Goal: Navigation & Orientation: Find specific page/section

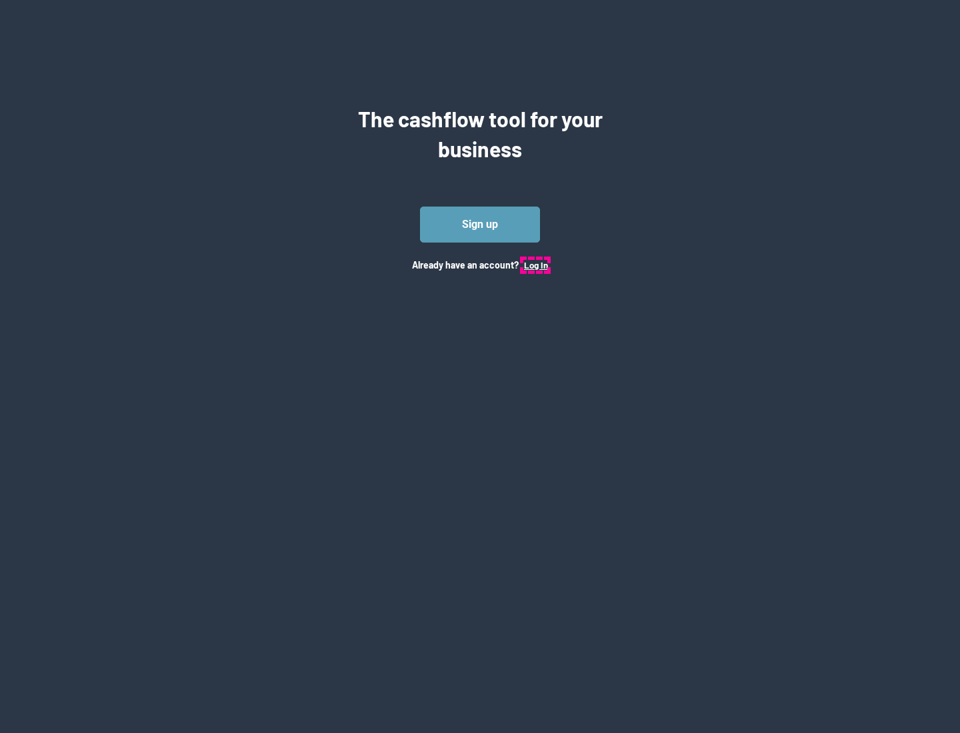
click at [535, 265] on button "Log In" at bounding box center [536, 265] width 24 height 11
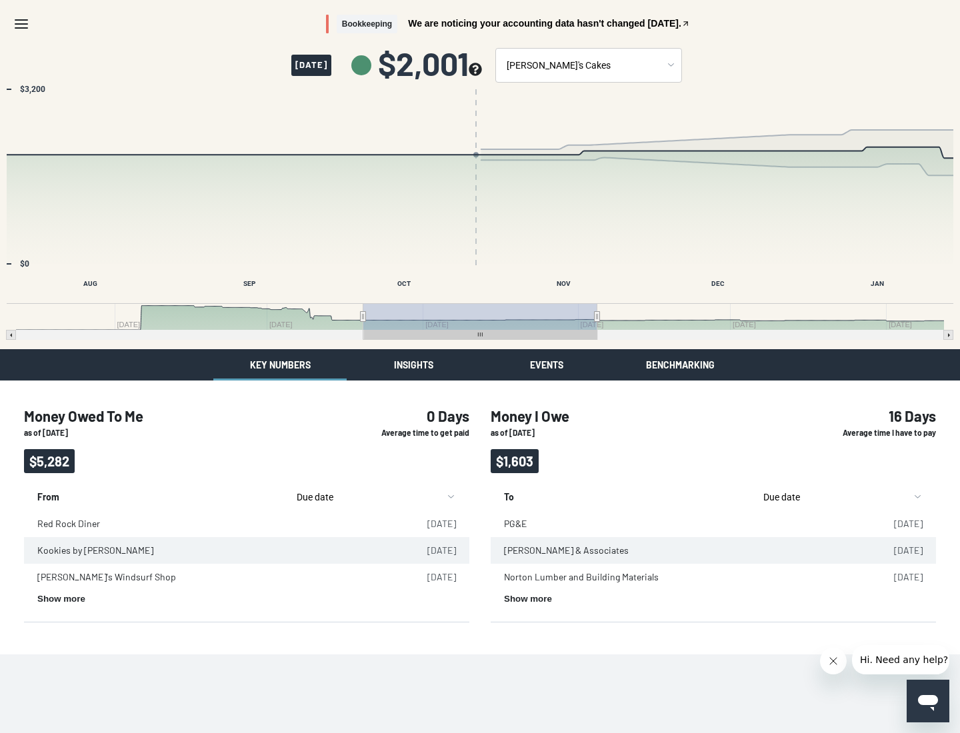
click at [413, 365] on button "Insights" at bounding box center [413, 364] width 133 height 31
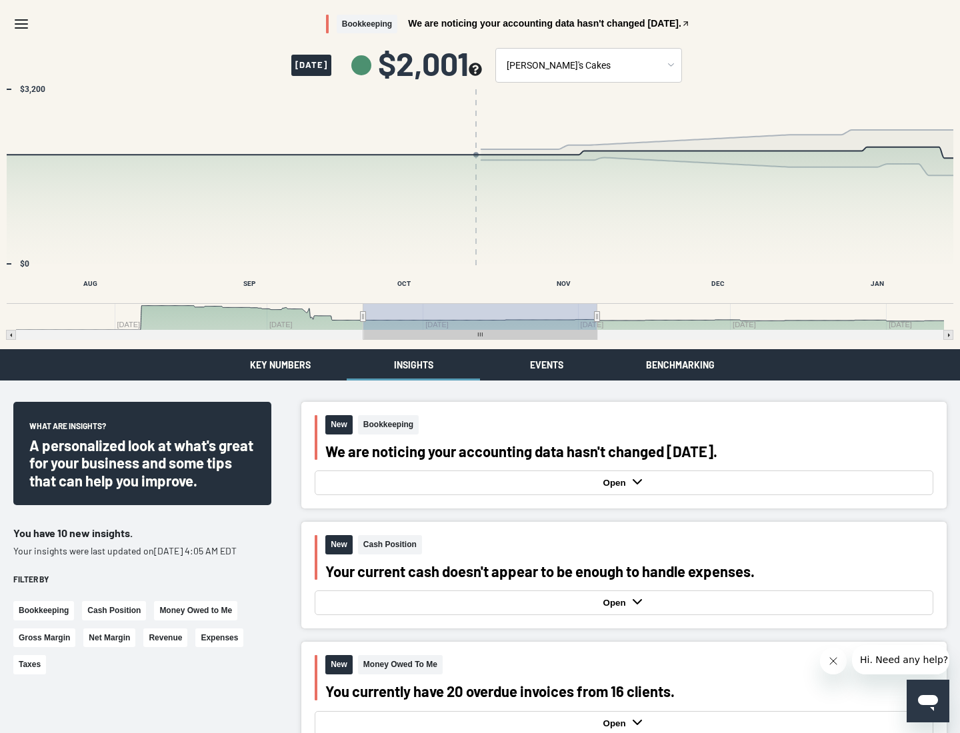
click at [547, 365] on button "Events" at bounding box center [546, 364] width 133 height 31
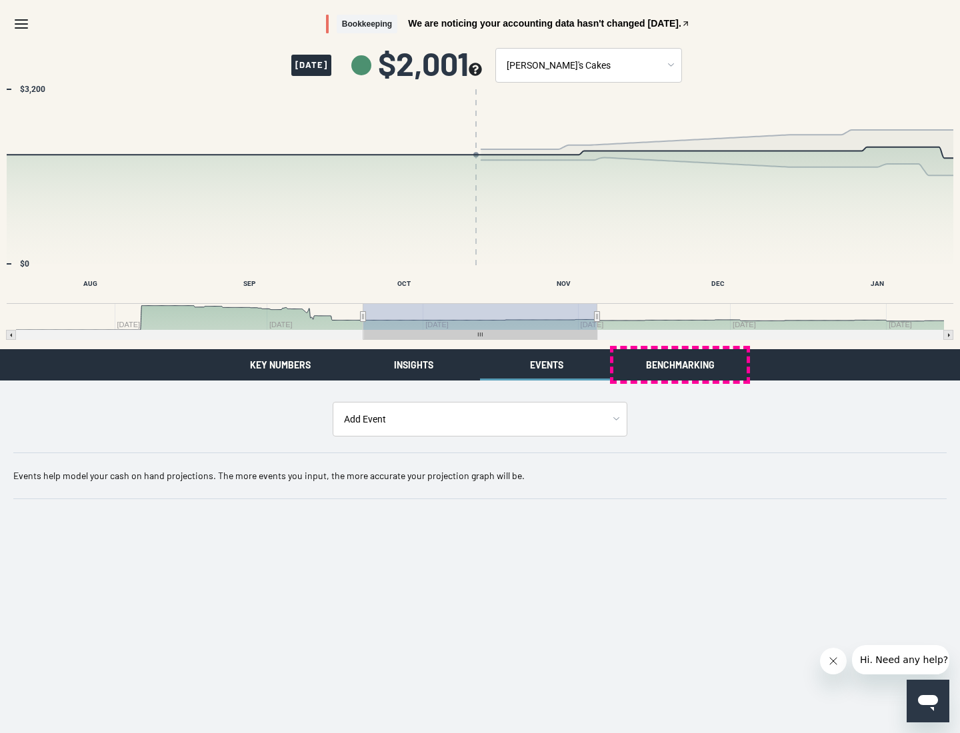
click at [680, 365] on button "Benchmarking" at bounding box center [679, 364] width 133 height 31
